Goal: Transaction & Acquisition: Purchase product/service

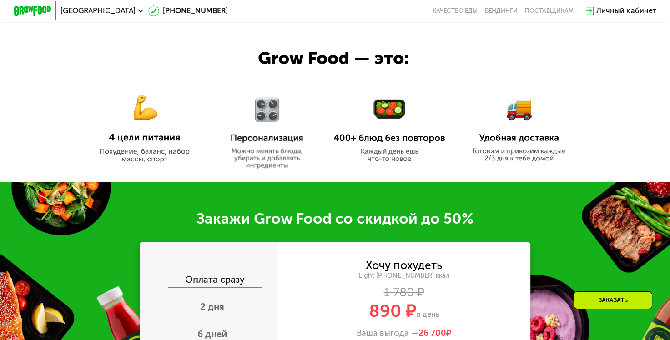
scroll to position [546, 0]
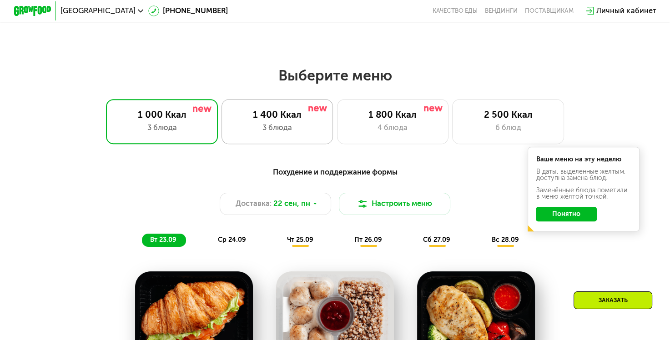
click at [288, 126] on div "3 блюда" at bounding box center [277, 127] width 92 height 11
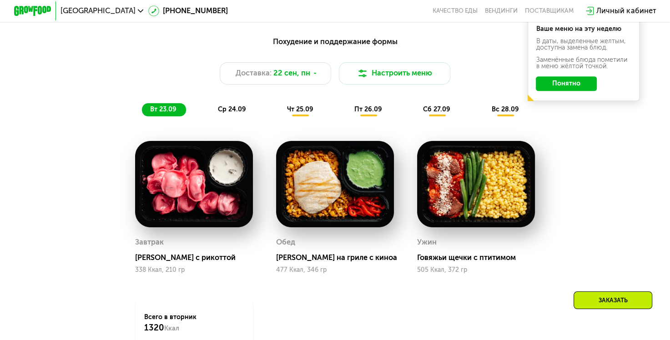
scroll to position [683, 0]
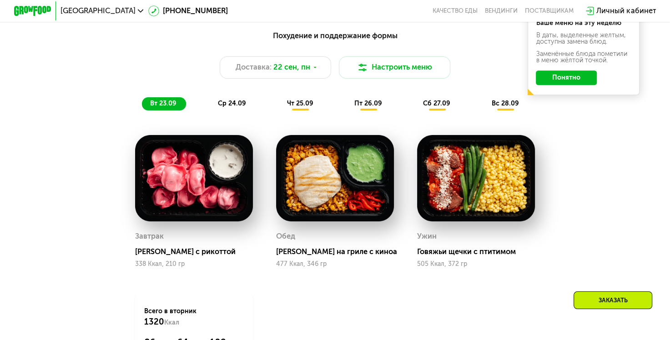
click at [562, 82] on button "Понятно" at bounding box center [566, 78] width 61 height 15
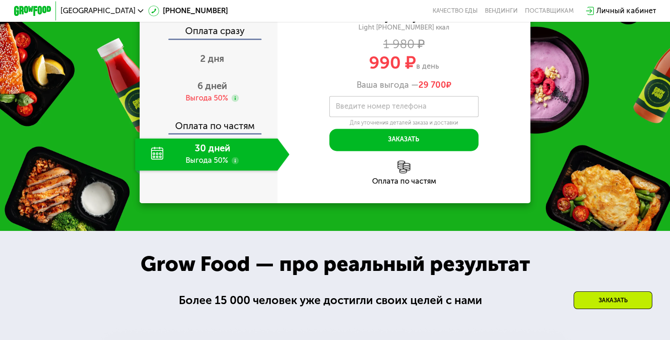
scroll to position [1092, 0]
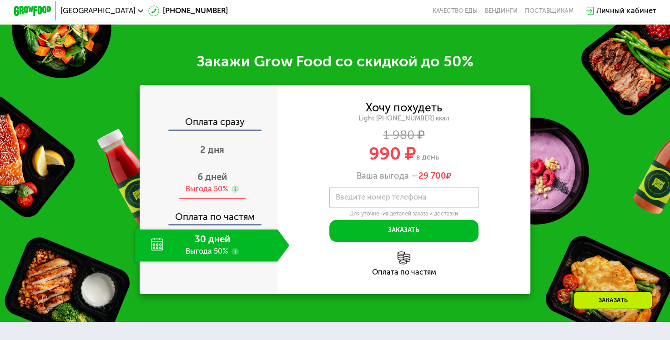
click at [211, 195] on div "Выгода 50%" at bounding box center [207, 189] width 42 height 10
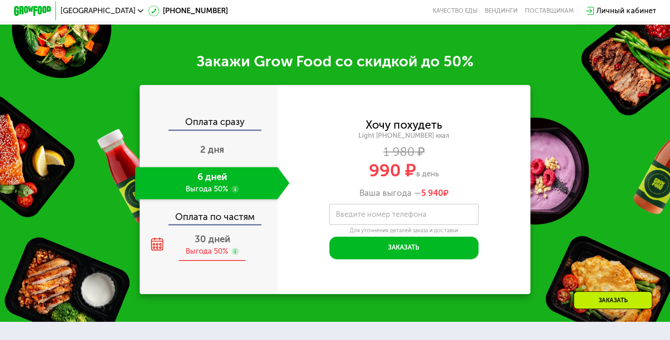
click at [209, 245] on span "30 дней" at bounding box center [211, 239] width 35 height 11
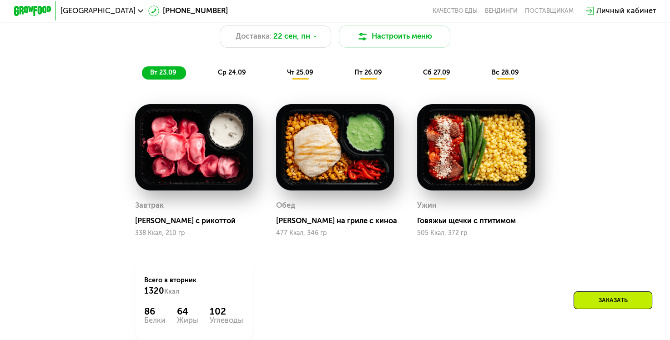
scroll to position [683, 0]
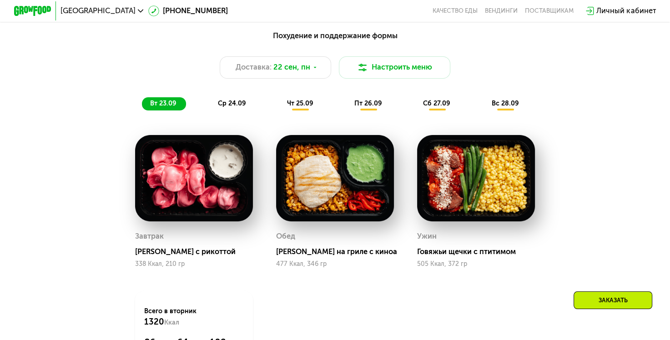
click at [235, 107] on span "ср 24.09" at bounding box center [232, 104] width 28 height 8
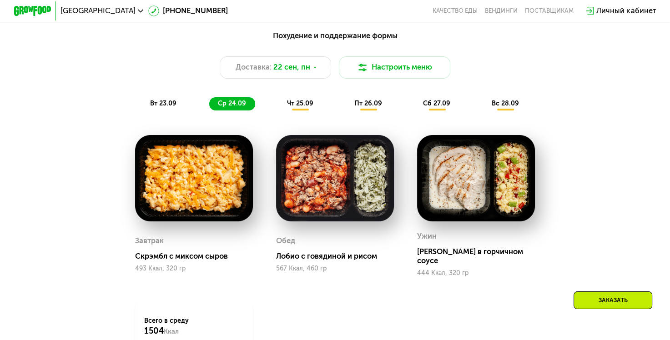
click at [306, 107] on span "чт 25.09" at bounding box center [300, 104] width 26 height 8
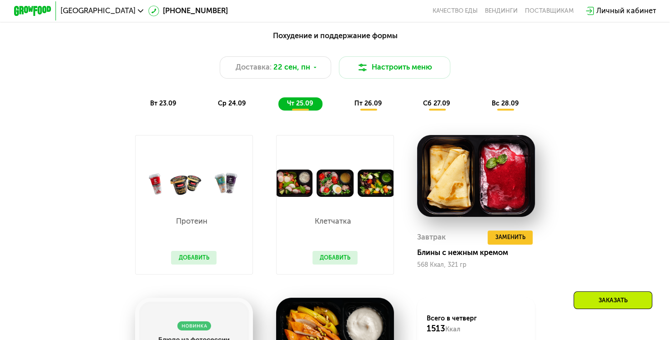
click at [194, 265] on button "Добавить" at bounding box center [194, 258] width 46 height 14
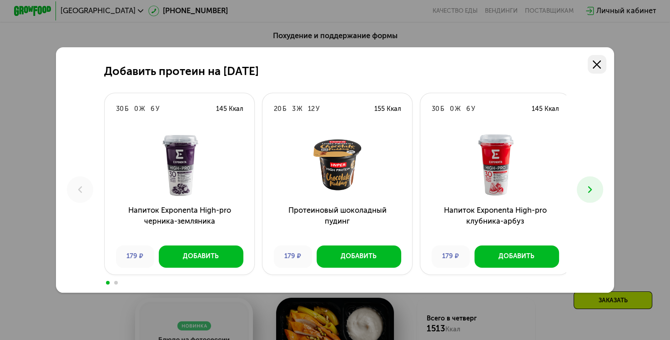
click at [600, 64] on use at bounding box center [597, 65] width 8 height 8
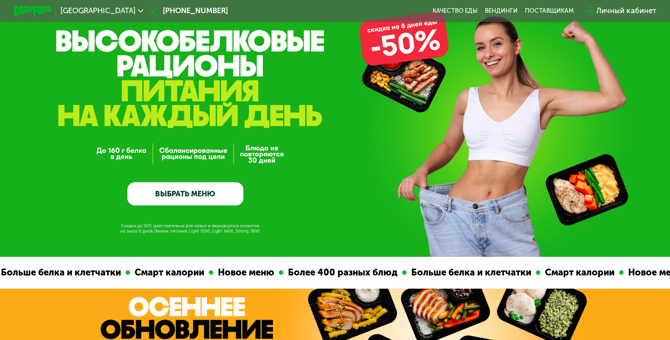
scroll to position [0, 0]
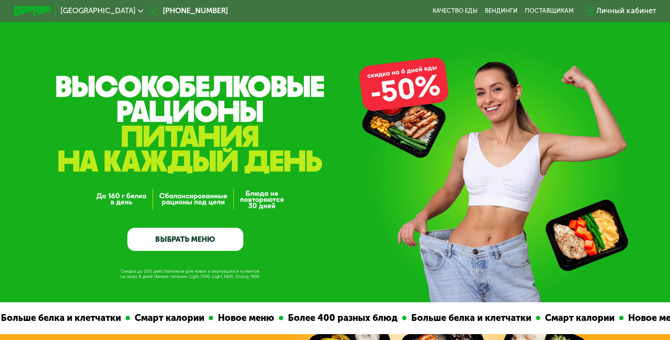
click at [183, 248] on link "ВЫБРАТЬ МЕНЮ" at bounding box center [185, 239] width 116 height 23
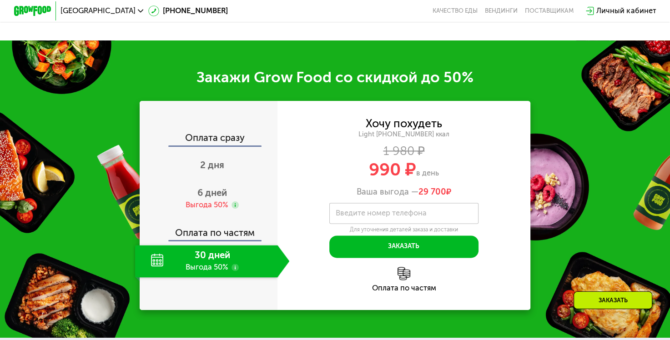
scroll to position [1185, 0]
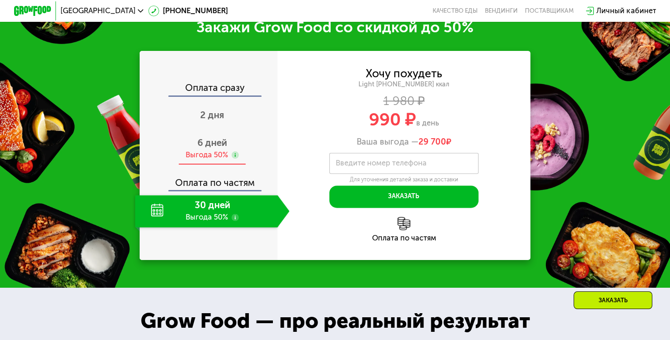
click at [208, 161] on div "Выгода 50%" at bounding box center [207, 155] width 42 height 10
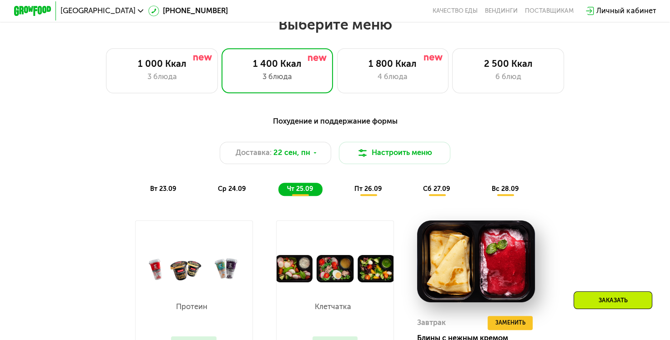
scroll to position [593, 0]
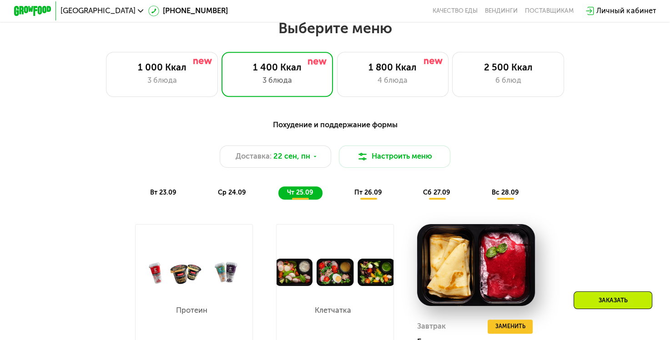
click at [370, 197] on span "пт 26.09" at bounding box center [368, 193] width 28 height 8
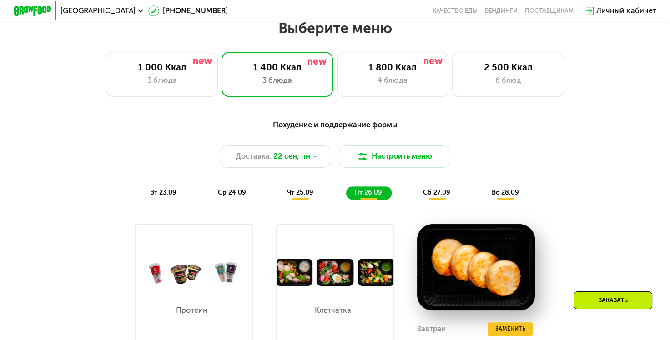
click at [154, 191] on div "вт 23.09" at bounding box center [164, 193] width 44 height 13
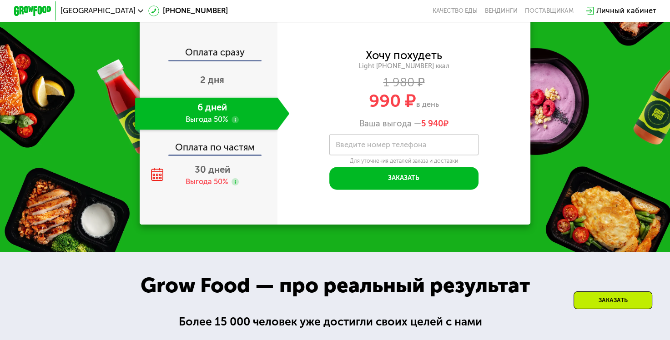
scroll to position [1185, 0]
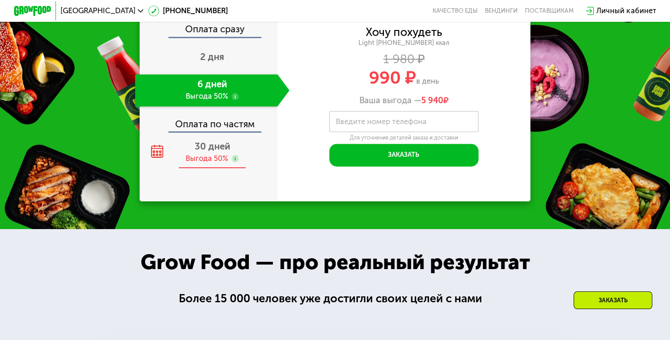
click at [209, 152] on span "30 дней" at bounding box center [211, 146] width 35 height 11
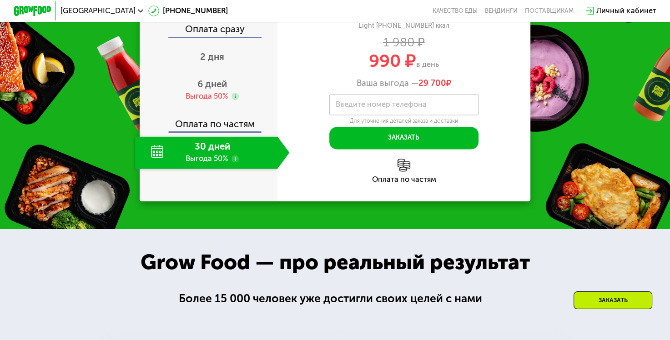
click at [403, 183] on div "Оплата по частям" at bounding box center [404, 171] width 253 height 25
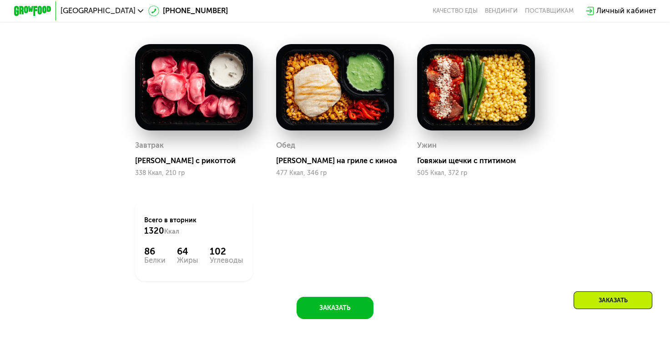
scroll to position [728, 0]
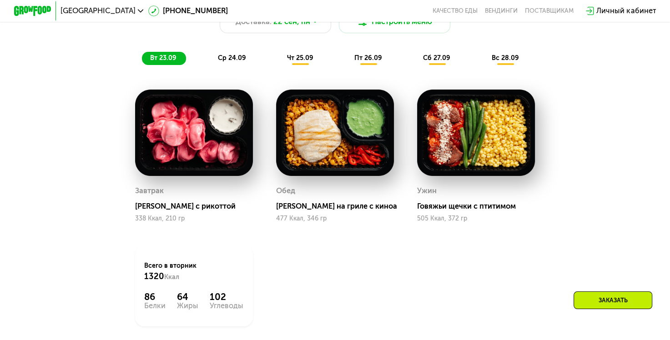
click at [230, 59] on span "ср 24.09" at bounding box center [232, 58] width 28 height 8
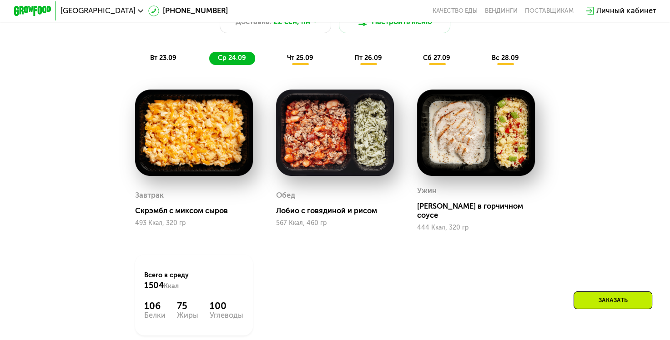
click at [314, 60] on div "чт 25.09" at bounding box center [301, 58] width 44 height 13
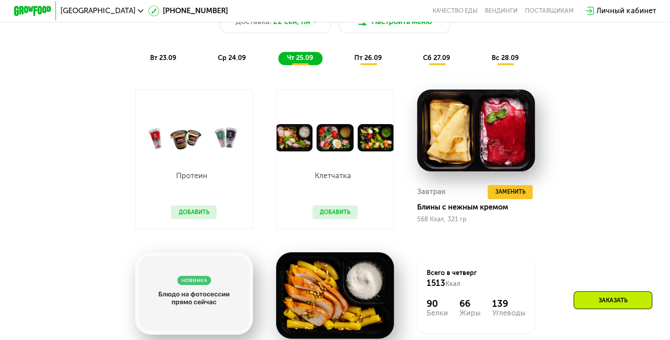
click at [369, 62] on span "пт 26.09" at bounding box center [368, 58] width 28 height 8
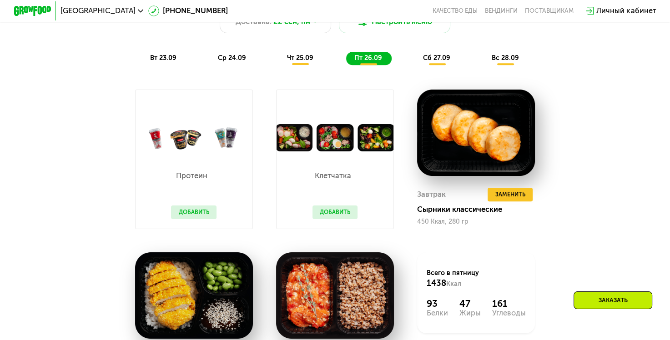
click at [431, 60] on span "сб 27.09" at bounding box center [436, 58] width 27 height 8
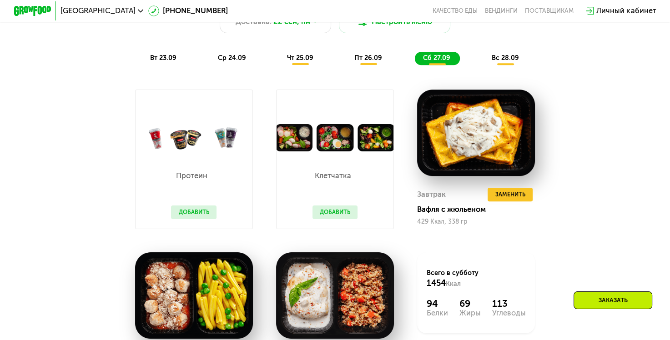
click at [510, 60] on span "вс 28.09" at bounding box center [504, 58] width 27 height 8
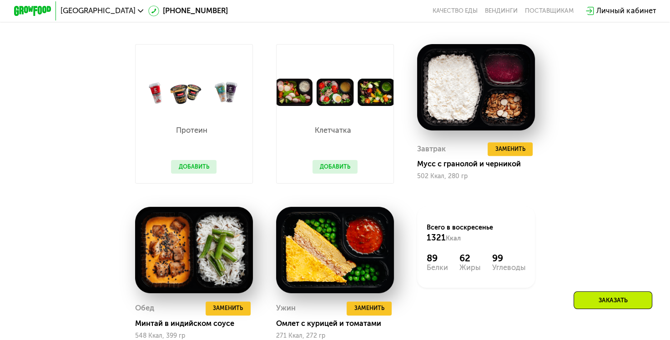
scroll to position [683, 0]
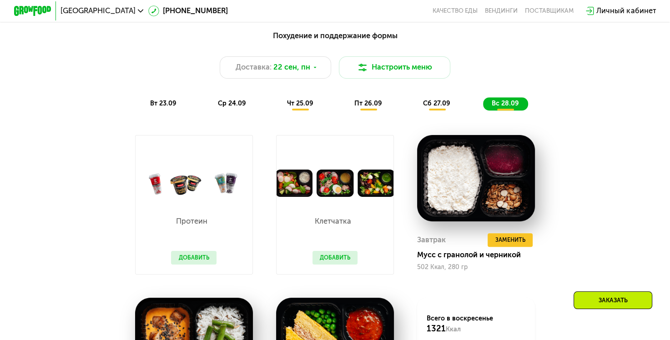
click at [154, 106] on span "вт 23.09" at bounding box center [163, 104] width 26 height 8
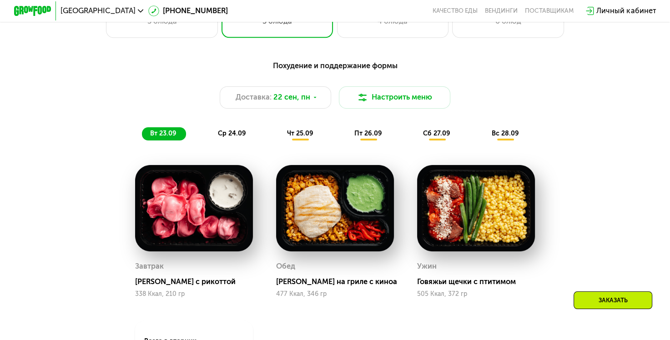
scroll to position [637, 0]
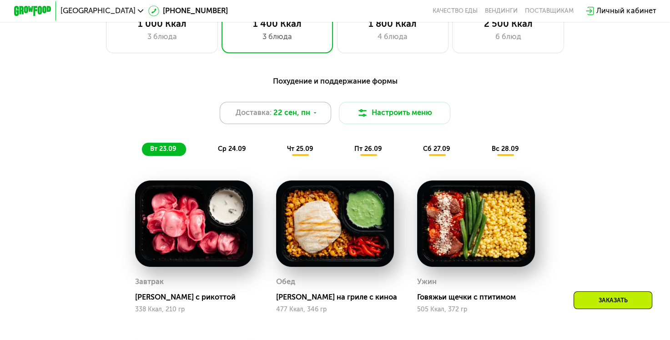
click at [304, 116] on span "22 сен, пн" at bounding box center [291, 112] width 37 height 11
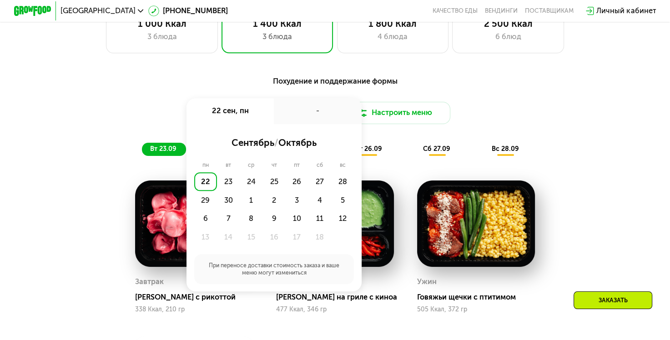
click at [201, 185] on div "22" at bounding box center [205, 181] width 23 height 19
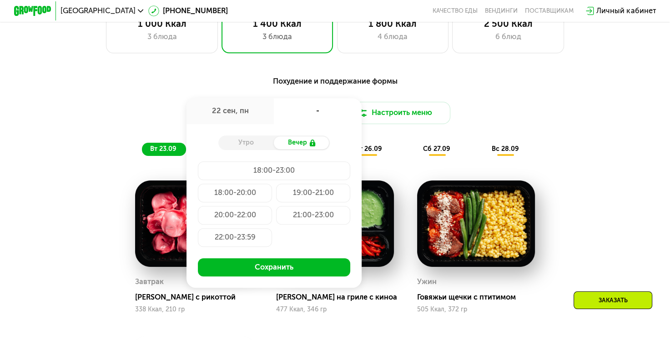
click at [255, 145] on div "Утро" at bounding box center [246, 143] width 56 height 13
click at [519, 108] on div "Доставка: [DATE] сен, пн - Утро Вечер 18:00-23:00 18:00-20:00 19:00-21:00 20:00…" at bounding box center [335, 113] width 551 height 22
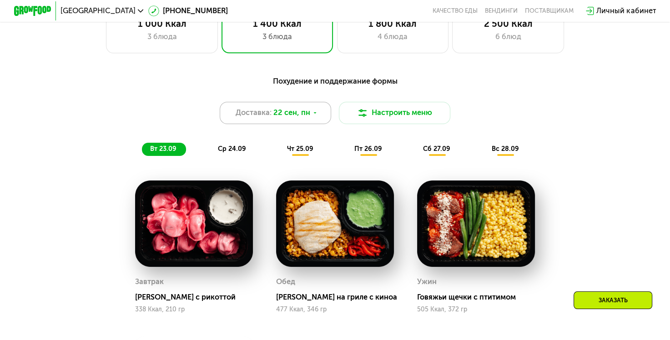
click at [315, 122] on div "Доставка: [DATE]" at bounding box center [276, 113] width 112 height 22
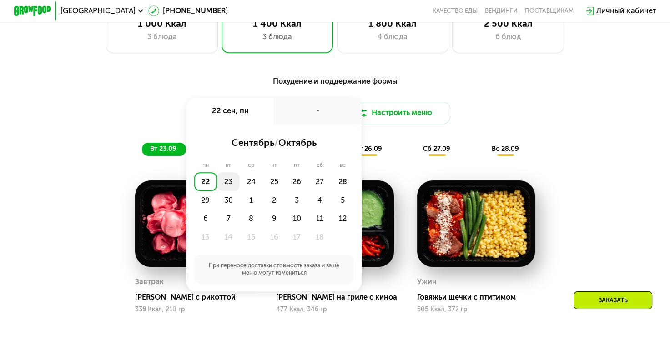
click at [218, 188] on div "23" at bounding box center [228, 181] width 23 height 19
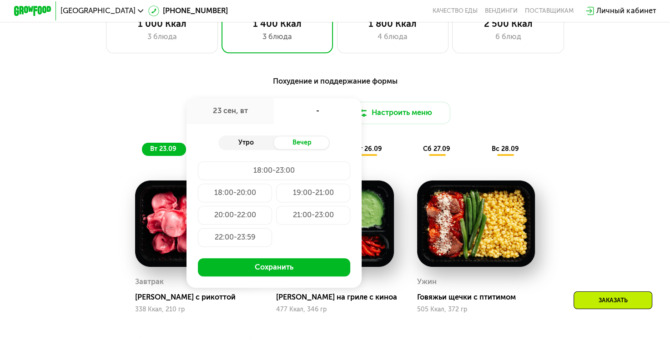
click at [245, 142] on div "Утро" at bounding box center [246, 143] width 56 height 13
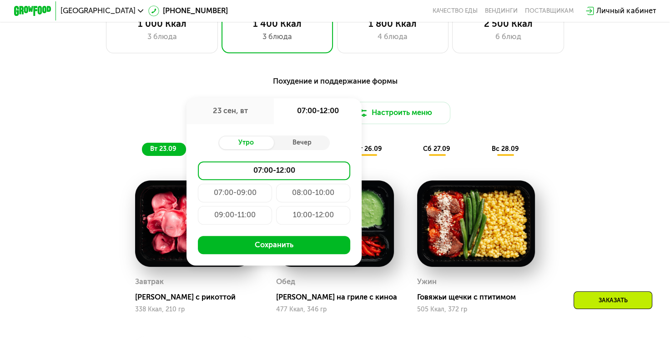
click at [244, 201] on div "07:00-09:00" at bounding box center [235, 193] width 75 height 19
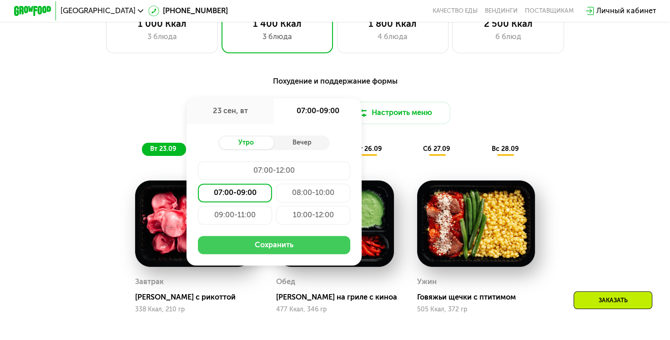
click at [273, 251] on button "Сохранить" at bounding box center [274, 245] width 153 height 19
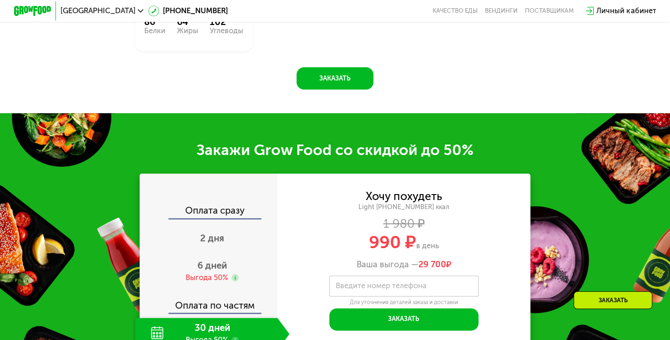
scroll to position [1092, 0]
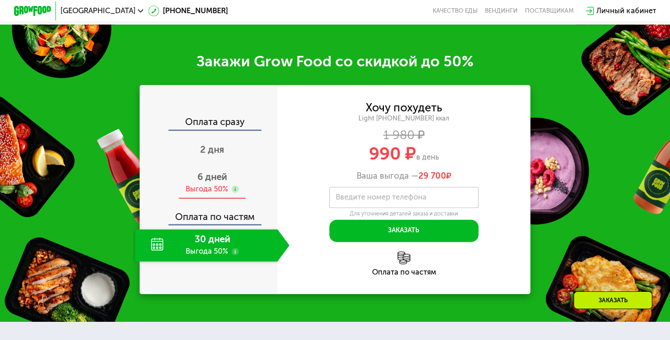
click at [208, 195] on div "Выгода 50%" at bounding box center [207, 189] width 42 height 10
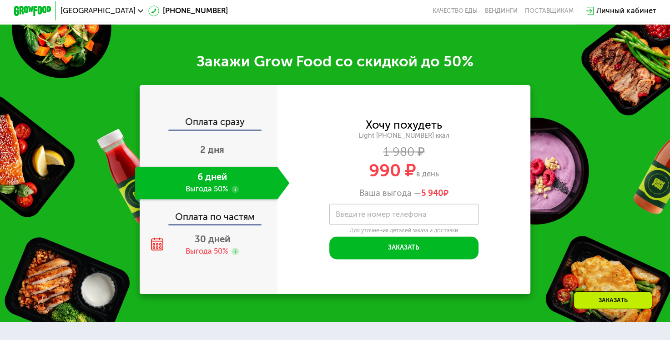
click at [376, 217] on label "Введите номер телефона" at bounding box center [381, 214] width 91 height 5
click at [376, 220] on input "Введите номер телефона" at bounding box center [403, 214] width 149 height 21
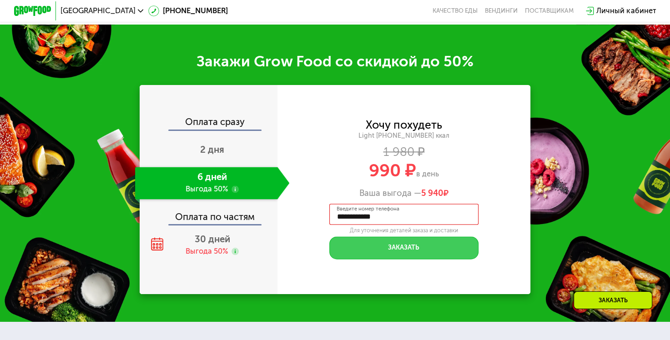
click at [402, 257] on button "Заказать" at bounding box center [403, 248] width 149 height 22
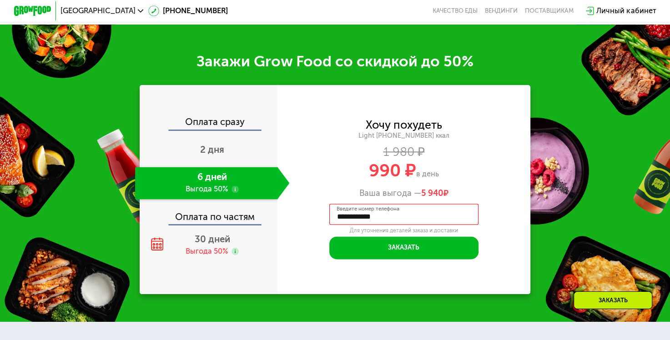
click at [404, 225] on input "**********" at bounding box center [403, 214] width 149 height 21
click at [497, 192] on div "Хочу похудеть Light [PHONE_NUMBER] ккал 1 980 ₽ 990 ₽ в день Ваша выгода — 5 94…" at bounding box center [404, 159] width 253 height 78
click at [342, 225] on input "**********" at bounding box center [403, 214] width 149 height 21
click at [344, 225] on input "**********" at bounding box center [403, 214] width 149 height 21
drag, startPoint x: 410, startPoint y: 227, endPoint x: 367, endPoint y: 225, distance: 42.8
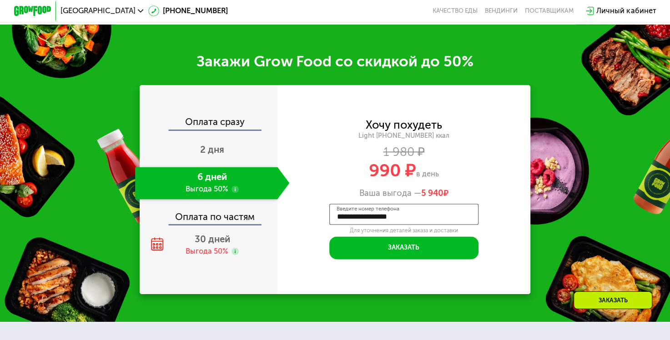
click at [367, 225] on input "**********" at bounding box center [403, 214] width 149 height 21
type input "**********"
click at [476, 149] on div "Хочу похудеть Light [PHONE_NUMBER] ккал 1 980 ₽ 990 ₽ в день Ваша выгода — 5 94…" at bounding box center [404, 159] width 253 height 78
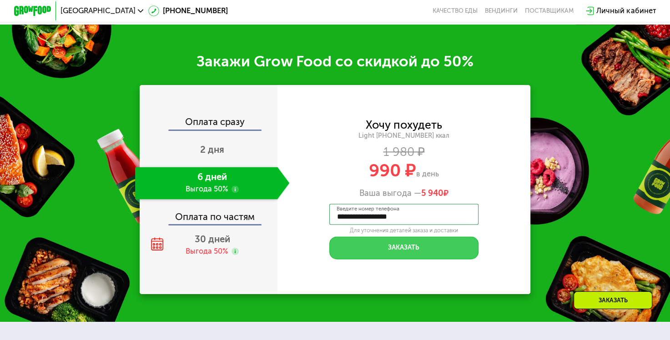
click at [413, 259] on button "Заказать" at bounding box center [403, 248] width 149 height 22
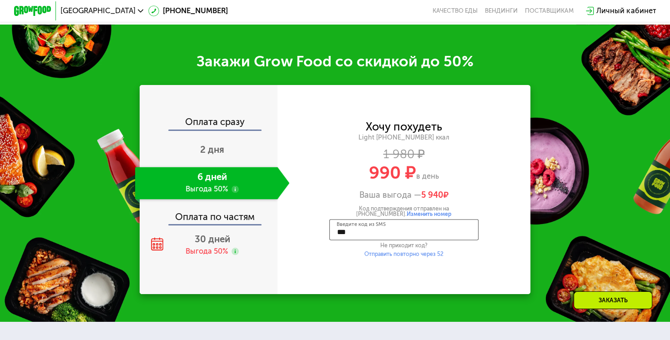
type input "****"
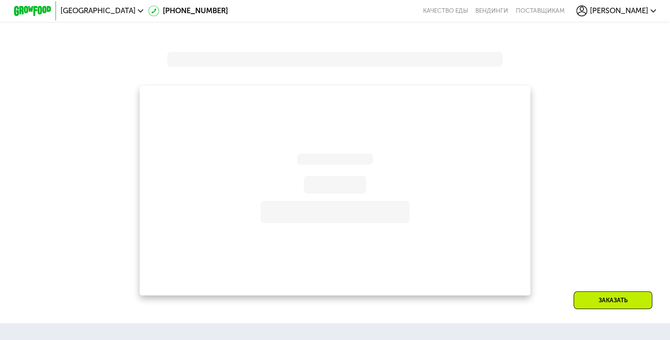
scroll to position [1069, 0]
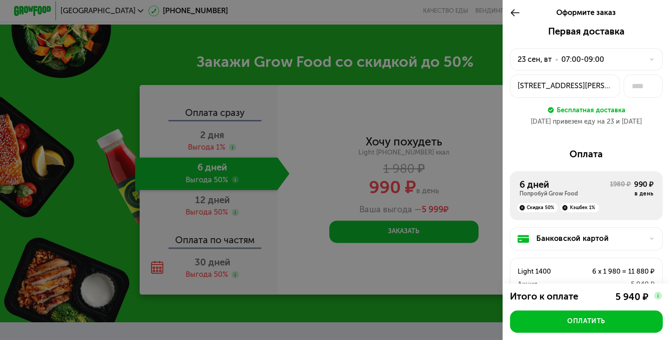
click at [573, 85] on div "[STREET_ADDRESS][PERSON_NAME]" at bounding box center [565, 86] width 94 height 11
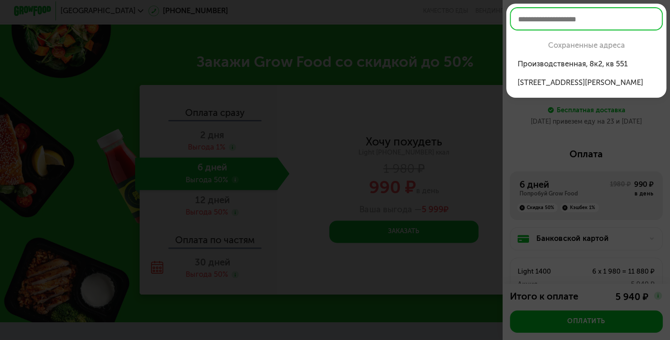
click at [575, 62] on div "Производственная, 8к2, кв 551" at bounding box center [586, 64] width 138 height 11
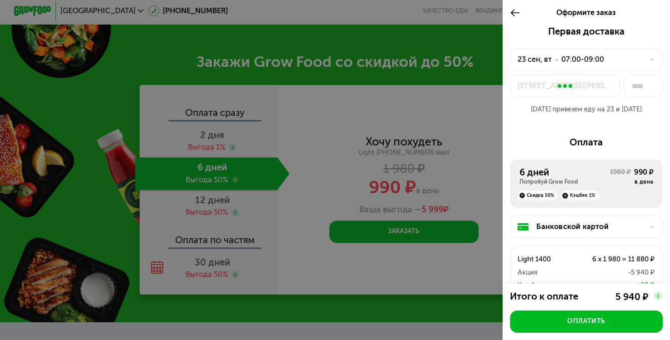
type input "***"
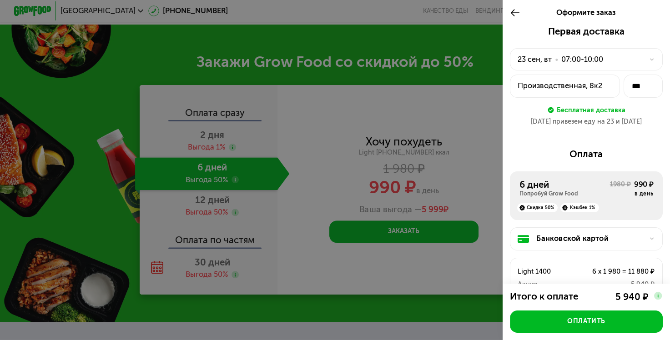
scroll to position [105, 0]
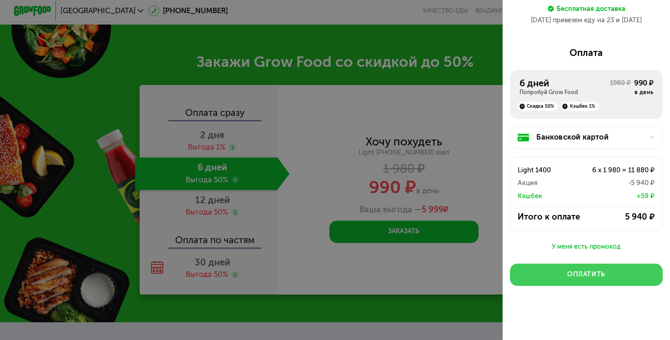
click at [574, 279] on button "Оплатить" at bounding box center [586, 275] width 153 height 22
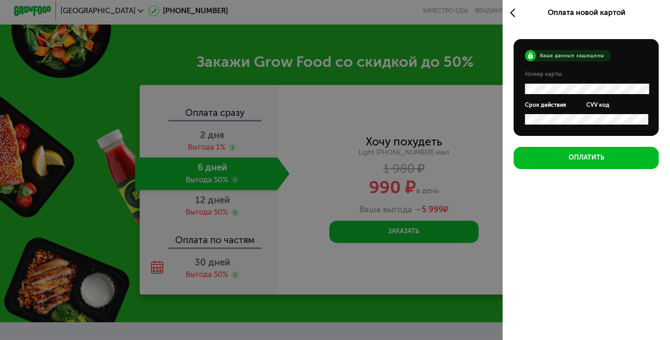
scroll to position [0, 0]
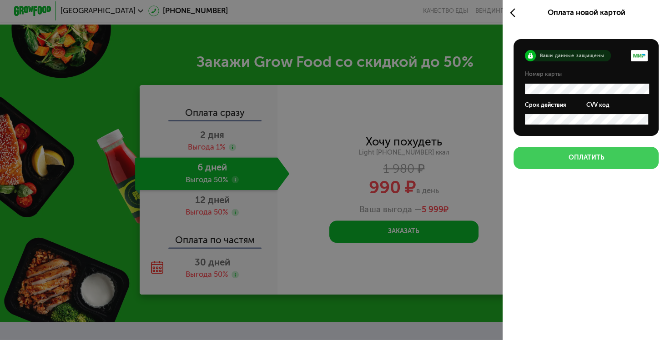
click at [582, 158] on div "Оплатить" at bounding box center [586, 157] width 36 height 9
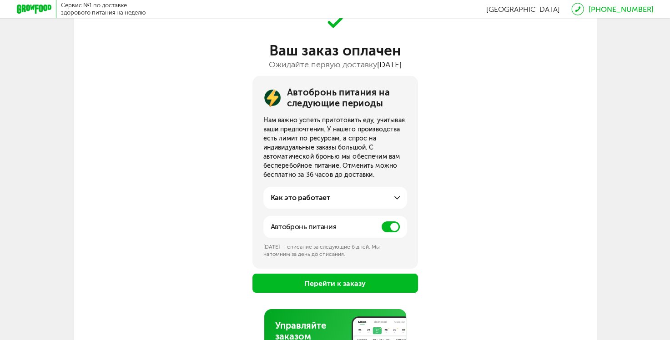
scroll to position [91, 0]
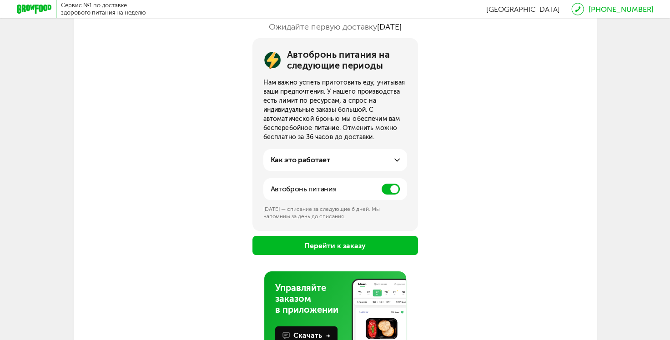
click at [355, 247] on button "Перейти к заказу" at bounding box center [336, 245] width 166 height 19
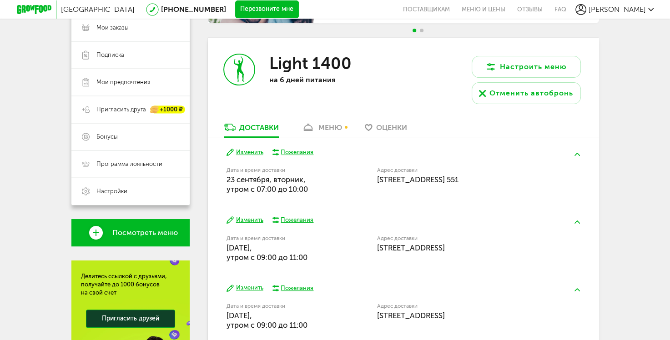
scroll to position [160, 0]
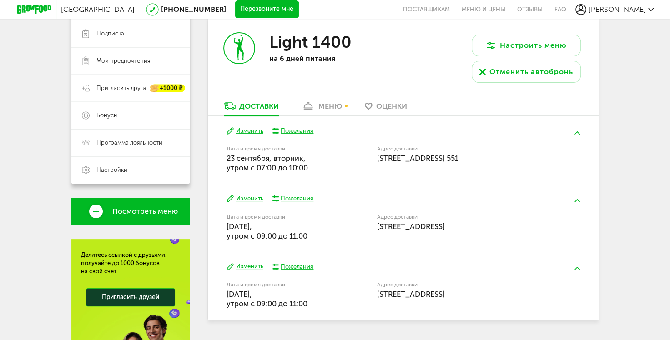
click at [257, 200] on button "Изменить" at bounding box center [245, 199] width 37 height 9
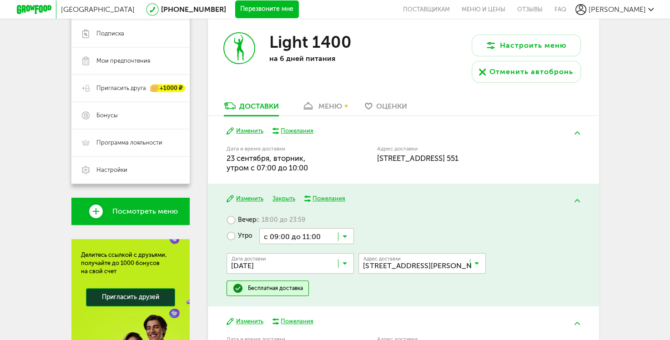
click at [477, 262] on icon at bounding box center [477, 265] width 5 height 9
click at [464, 304] on span "Производственная, 8к2, кв. 551" at bounding box center [422, 303] width 127 height 19
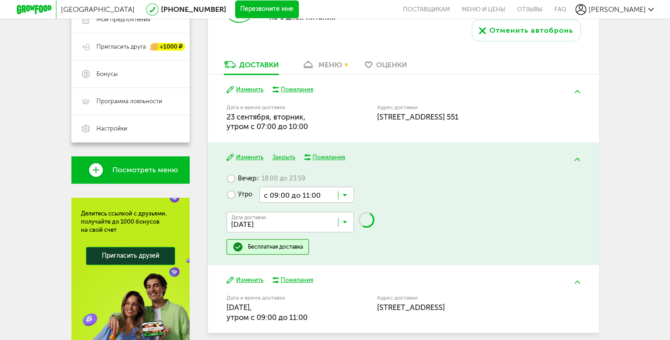
scroll to position [251, 0]
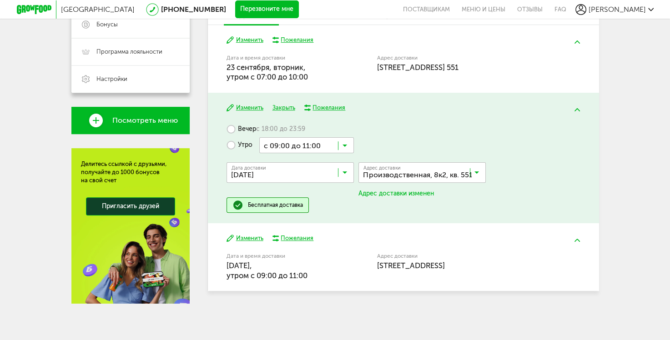
click at [245, 236] on button "Изменить" at bounding box center [245, 238] width 37 height 9
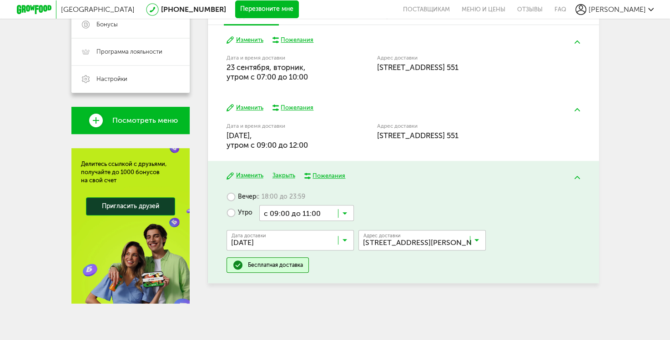
click at [434, 238] on input "Search for option" at bounding box center [424, 242] width 127 height 15
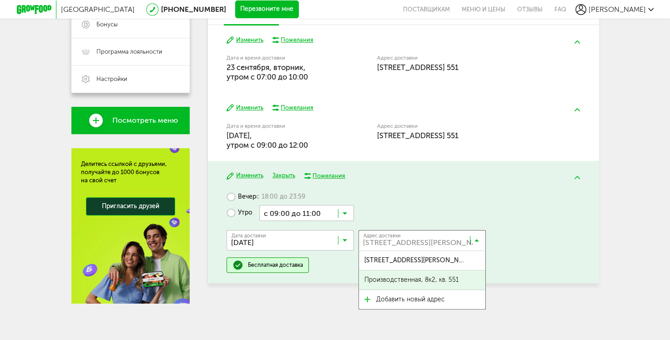
click at [449, 279] on span "Производственная, 8к2, кв. 551" at bounding box center [412, 280] width 95 height 19
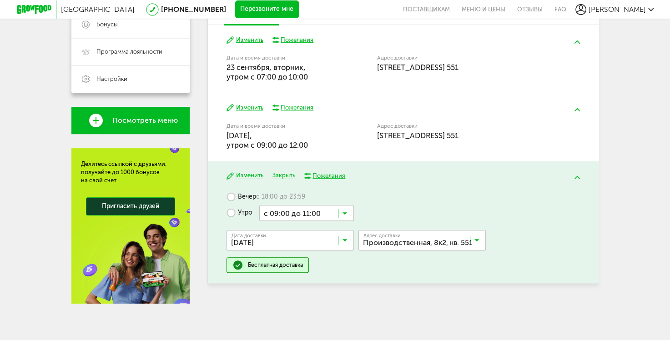
click at [281, 177] on button "Закрыть" at bounding box center [284, 176] width 23 height 9
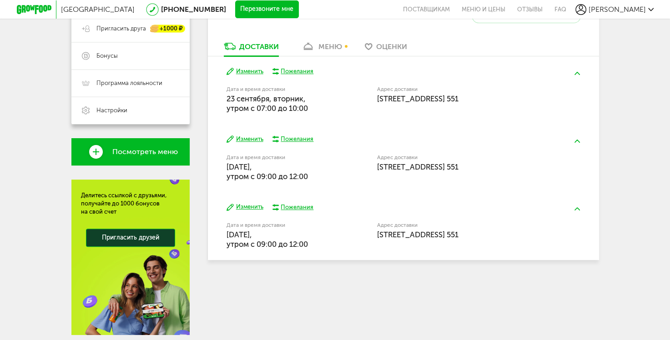
scroll to position [160, 0]
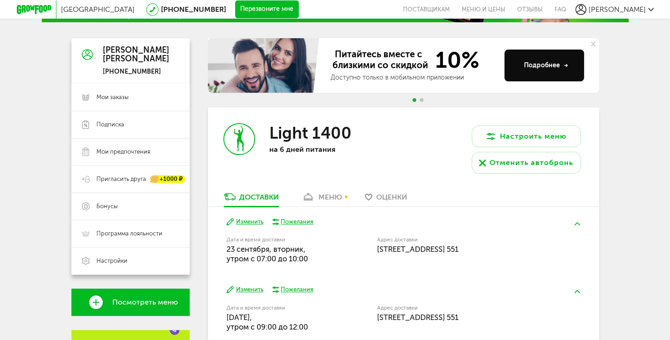
click at [324, 195] on div "меню" at bounding box center [331, 197] width 24 height 9
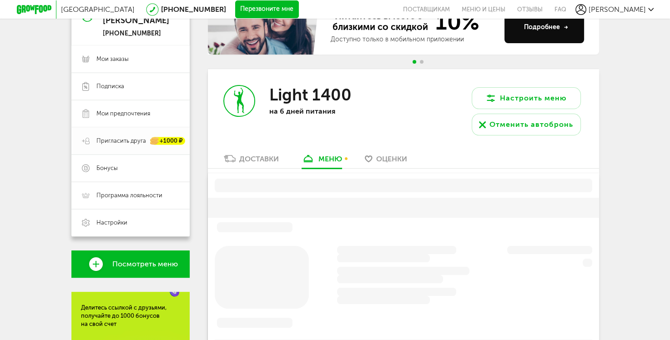
scroll to position [17, 0]
